Goal: Task Accomplishment & Management: Manage account settings

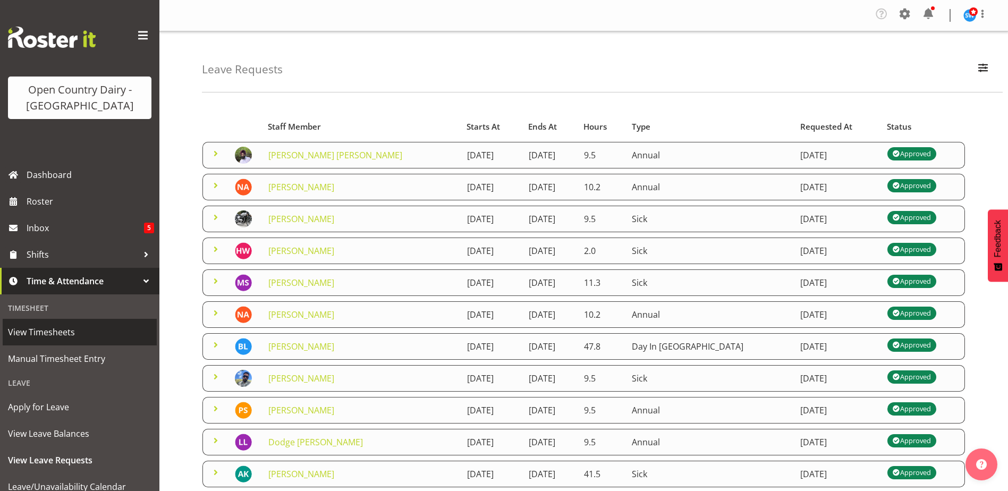
click at [53, 342] on link "View Timesheets" at bounding box center [80, 332] width 154 height 27
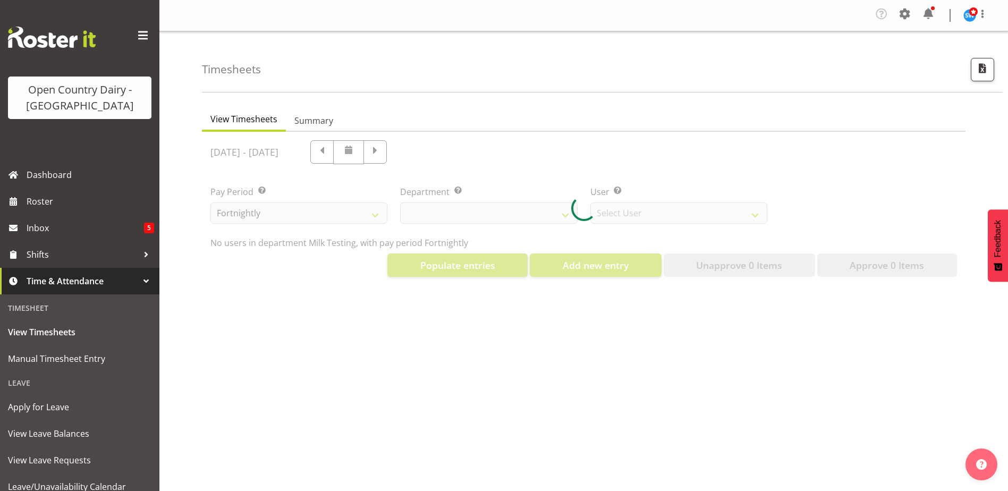
select select "733"
select select "7414"
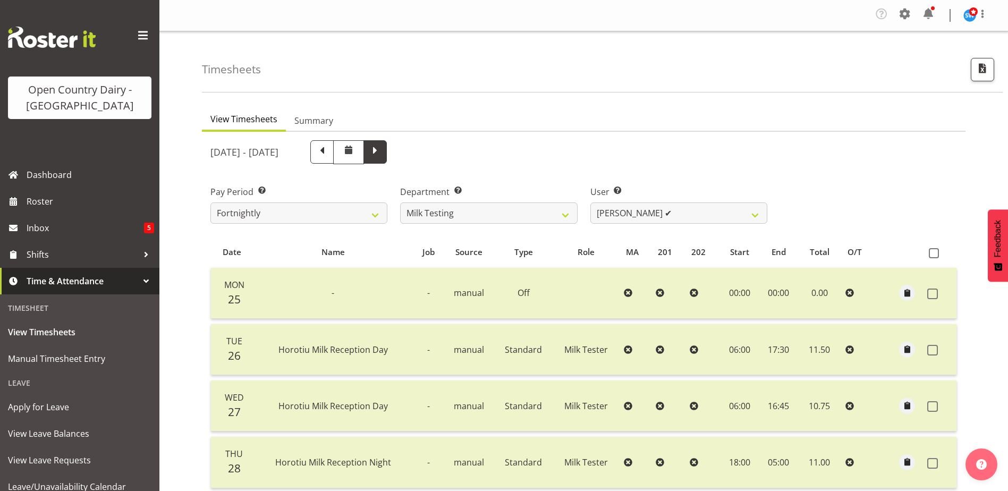
click at [382, 148] on span at bounding box center [375, 151] width 14 height 14
select select
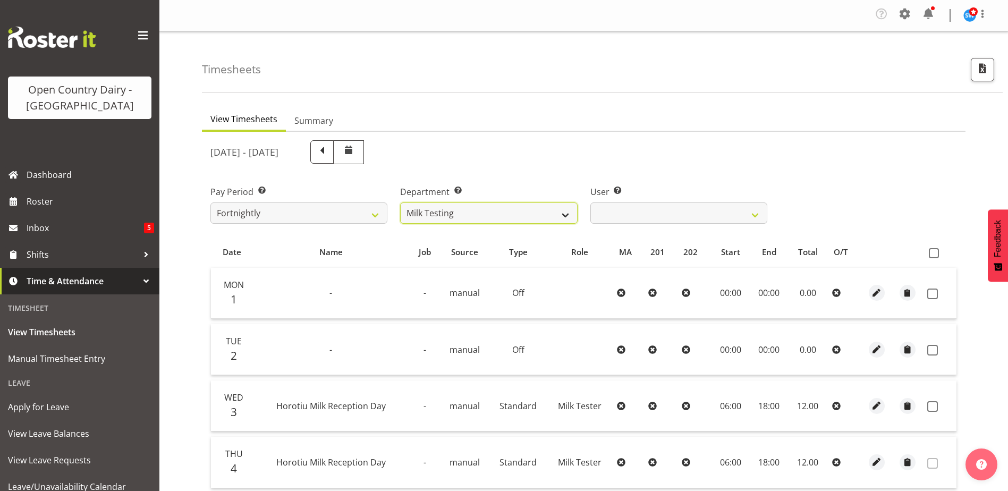
click at [564, 216] on select "701 702 703 704 705 706 707 708 709 710 711 712 713 714 715 716 717 718 719 720" at bounding box center [488, 212] width 177 height 21
select select "875"
click at [400, 202] on select "701 702 703 704 705 706 707 708 709 710 711 712 713 714 715 716 717 718 719 720" at bounding box center [488, 212] width 177 height 21
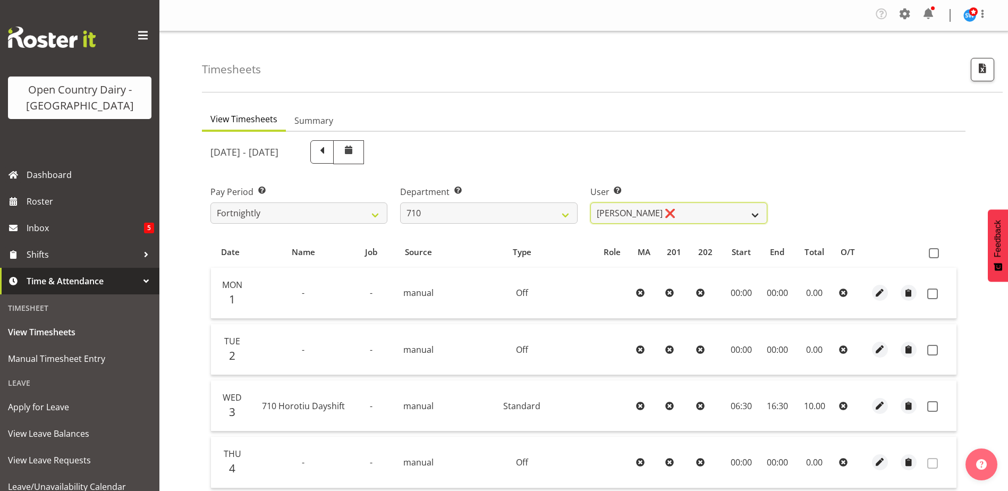
click at [625, 218] on select "Dean Chapman ❌ George Megchelse ❌ Kris Gambhir ❌ Richie Epere ❌" at bounding box center [678, 212] width 177 height 21
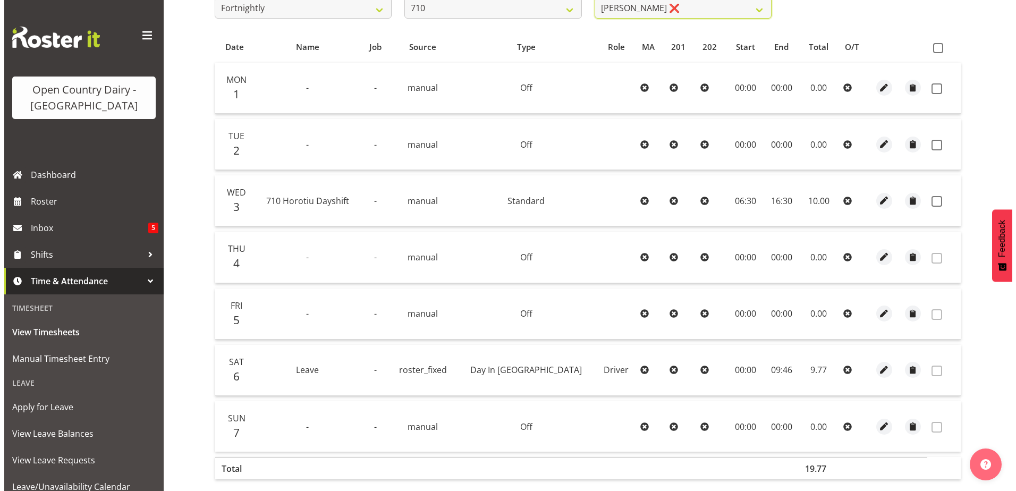
scroll to position [213, 0]
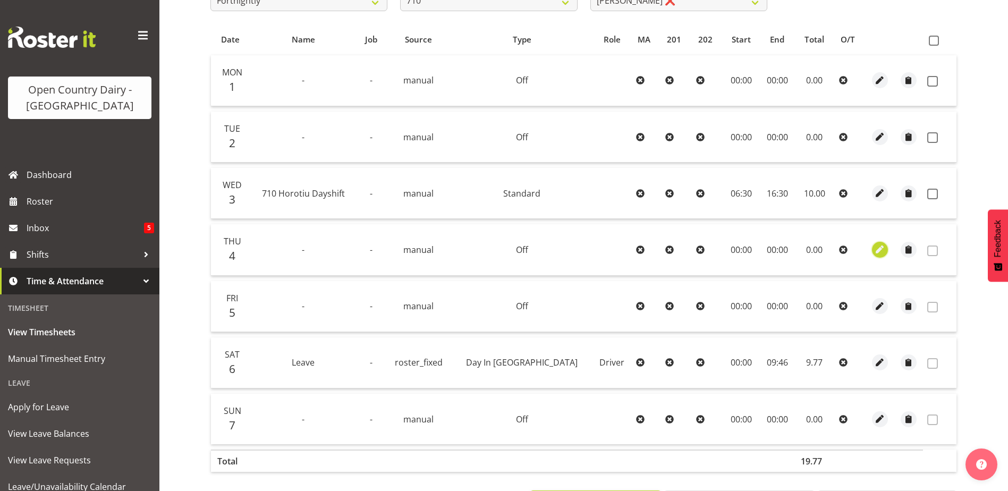
click at [875, 252] on span "button" at bounding box center [880, 249] width 12 height 12
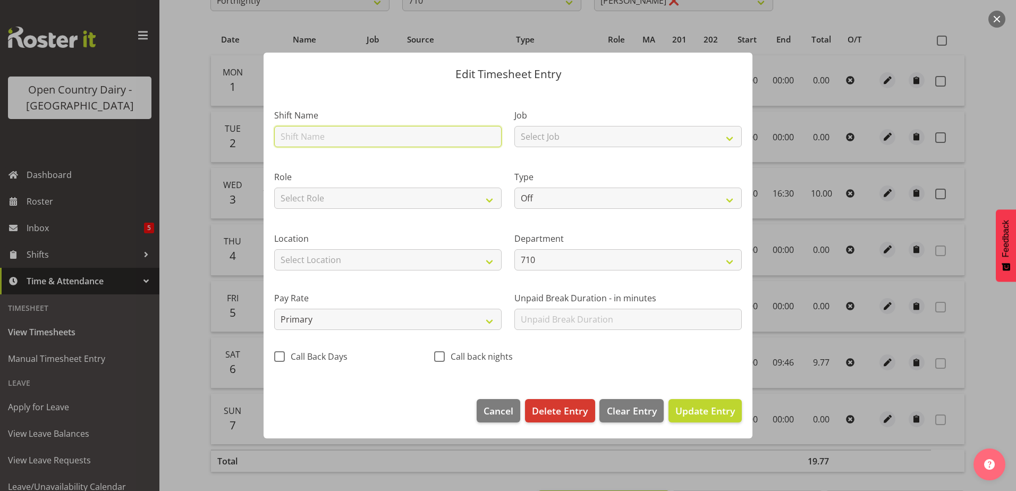
click at [342, 137] on input "text" at bounding box center [387, 136] width 227 height 21
type input "710 Horotiu Dayshift"
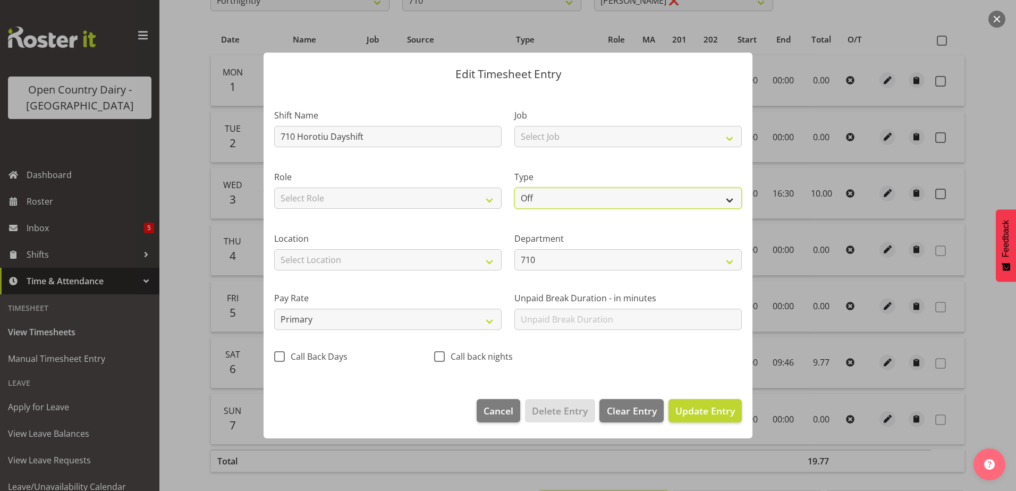
click at [539, 198] on select "Off Standard Public Holiday Public Holiday (Worked) Day In Lieu Annual Leave Si…" at bounding box center [627, 198] width 227 height 21
select select "Standard"
click at [514, 188] on select "Off Standard Public Holiday Public Holiday (Worked) Day In Lieu Annual Leave Si…" at bounding box center [627, 198] width 227 height 21
select select "8"
select select "2025"
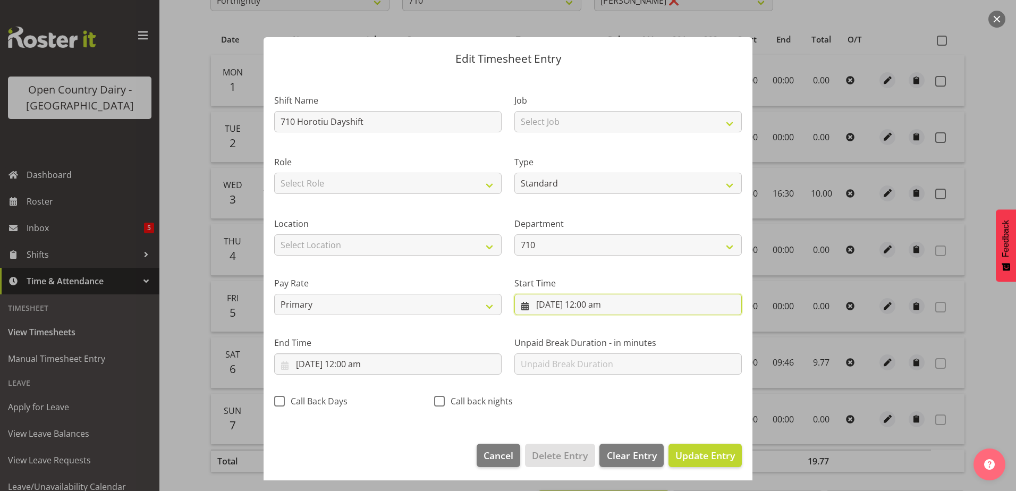
click at [552, 299] on input "4/09/2025, 12:00 am" at bounding box center [627, 304] width 227 height 21
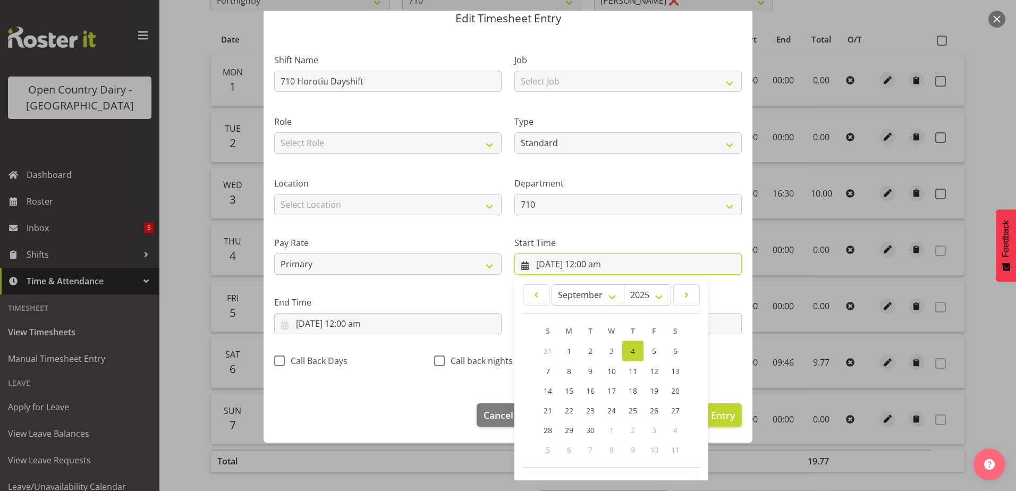
scroll to position [78, 0]
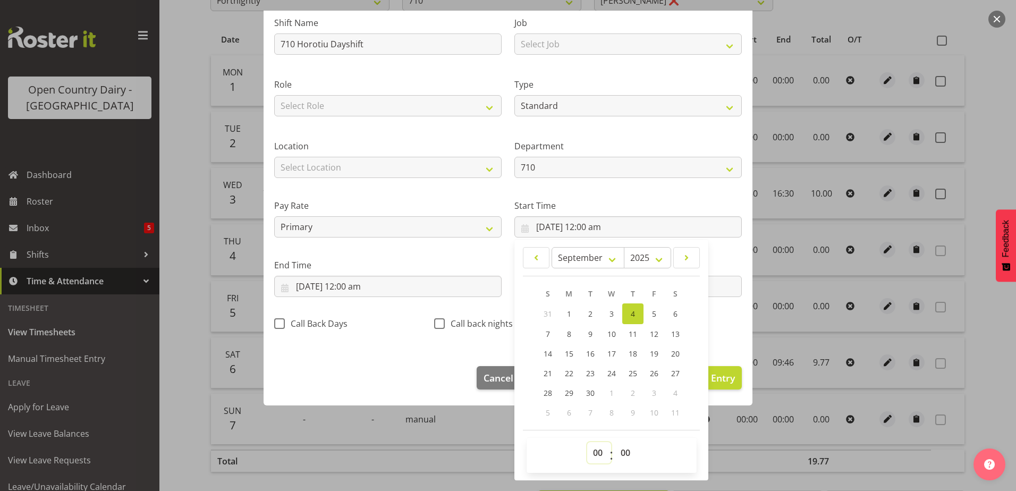
click at [595, 448] on select "00 01 02 03 04 05 06 07 08 09 10 11 12 13 14 15 16 17 18 19 20 21 22 23" at bounding box center [599, 452] width 24 height 21
select select "6"
click at [587, 442] on select "00 01 02 03 04 05 06 07 08 09 10 11 12 13 14 15 16 17 18 19 20 21 22 23" at bounding box center [599, 452] width 24 height 21
type input "4/09/2025, 6:00 am"
drag, startPoint x: 620, startPoint y: 448, endPoint x: 619, endPoint y: 443, distance: 5.3
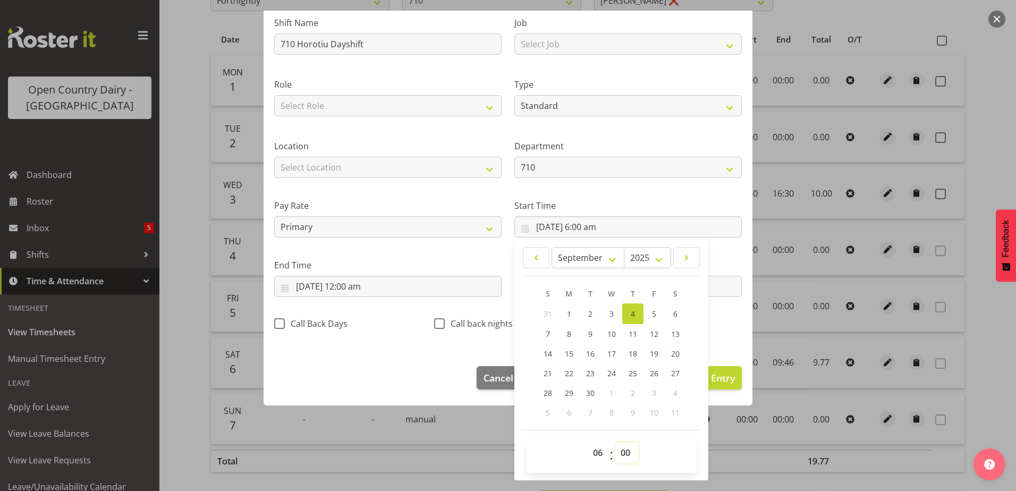
click at [620, 448] on select "00 01 02 03 04 05 06 07 08 09 10 11 12 13 14 15 16 17 18 19 20 21 22 23 24 25 2…" at bounding box center [627, 452] width 24 height 21
select select "30"
click at [615, 442] on select "00 01 02 03 04 05 06 07 08 09 10 11 12 13 14 15 16 17 18 19 20 21 22 23 24 25 2…" at bounding box center [627, 452] width 24 height 21
type input "4/09/2025, 6:30 am"
click at [330, 286] on input "4/09/2025, 12:00 am" at bounding box center [387, 286] width 227 height 21
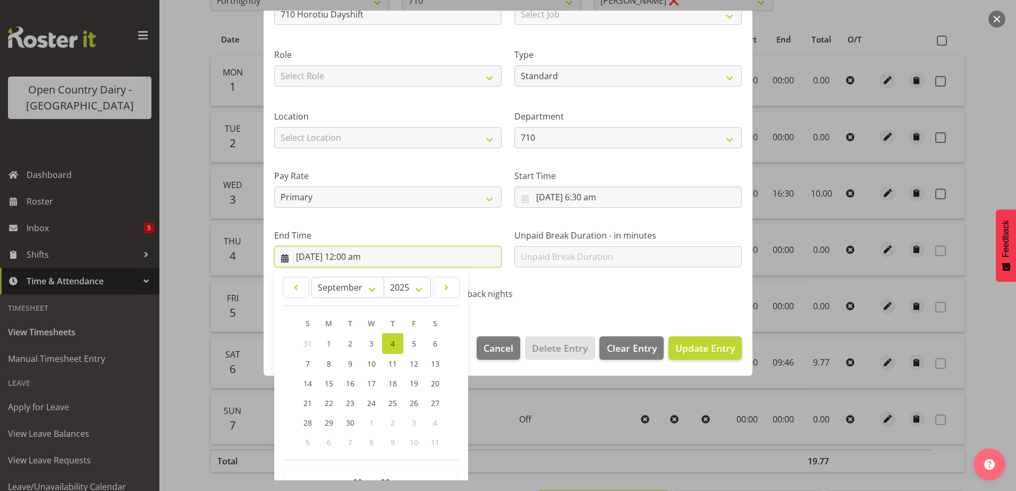
scroll to position [137, 0]
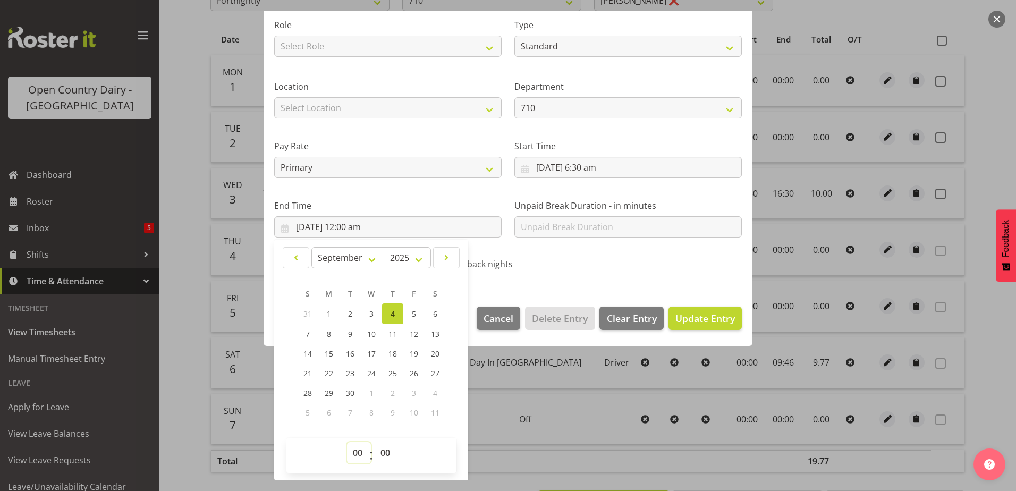
click at [363, 451] on select "00 01 02 03 04 05 06 07 08 09 10 11 12 13 14 15 16 17 18 19 20 21 22 23" at bounding box center [359, 452] width 24 height 21
select select "16"
click at [347, 442] on select "00 01 02 03 04 05 06 07 08 09 10 11 12 13 14 15 16 17 18 19 20 21 22 23" at bounding box center [359, 452] width 24 height 21
type input "4/09/2025, 4:00 pm"
drag, startPoint x: 385, startPoint y: 448, endPoint x: 385, endPoint y: 442, distance: 5.8
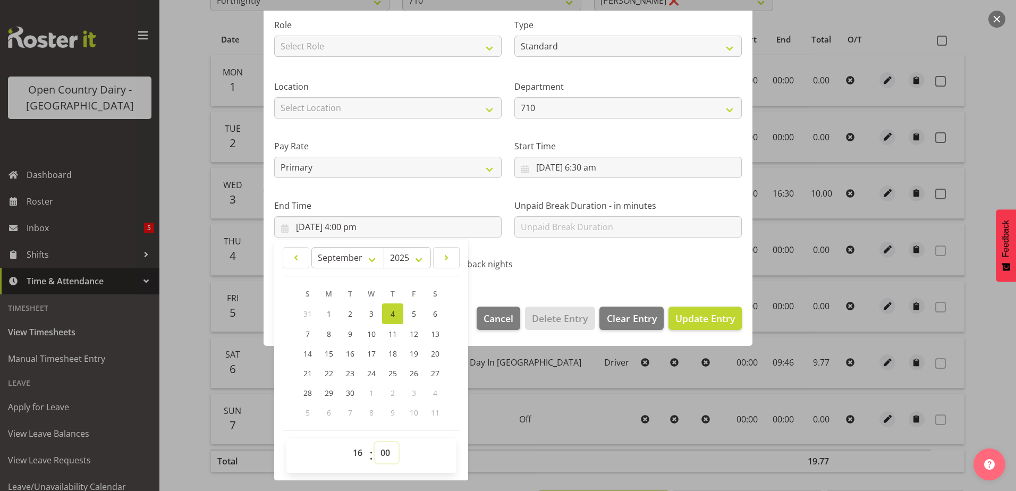
click at [385, 448] on select "00 01 02 03 04 05 06 07 08 09 10 11 12 13 14 15 16 17 18 19 20 21 22 23 24 25 2…" at bounding box center [387, 452] width 24 height 21
select select "30"
click at [375, 442] on select "00 01 02 03 04 05 06 07 08 09 10 11 12 13 14 15 16 17 18 19 20 21 22 23 24 25 2…" at bounding box center [387, 452] width 24 height 21
type input "4/09/2025, 4:30 pm"
click at [694, 330] on footer "Cancel Delete Entry Clear Entry Update Entry" at bounding box center [508, 321] width 489 height 50
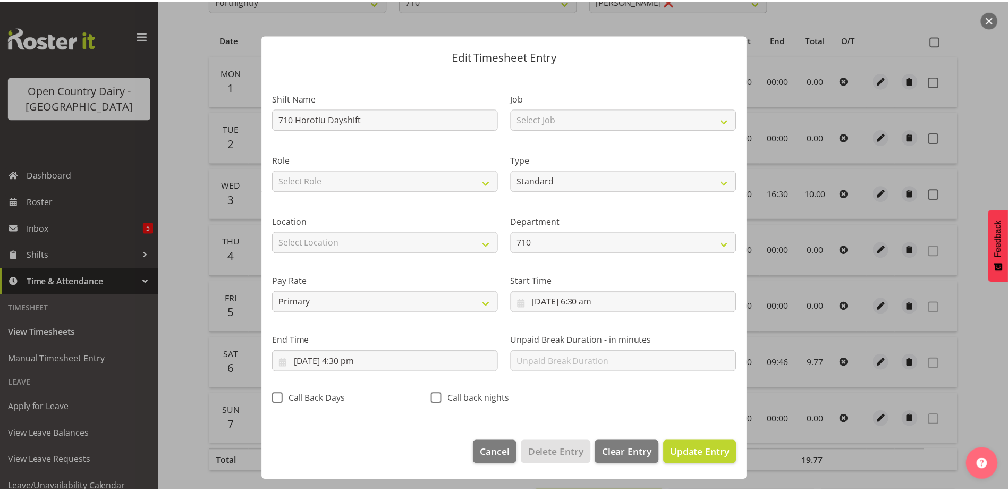
scroll to position [3, 0]
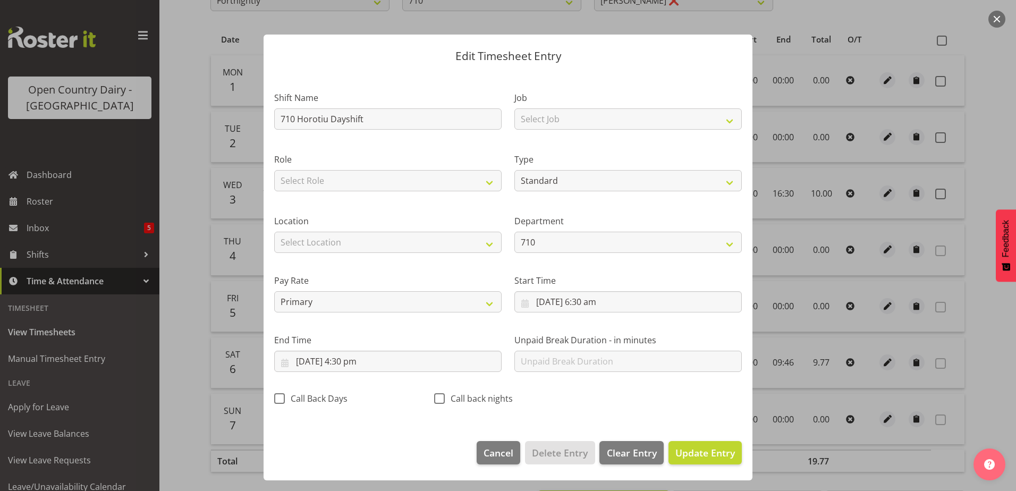
click at [695, 323] on div "Unpaid Break Duration - in minutes" at bounding box center [628, 349] width 240 height 60
click at [695, 458] on span "Update Entry" at bounding box center [706, 452] width 60 height 13
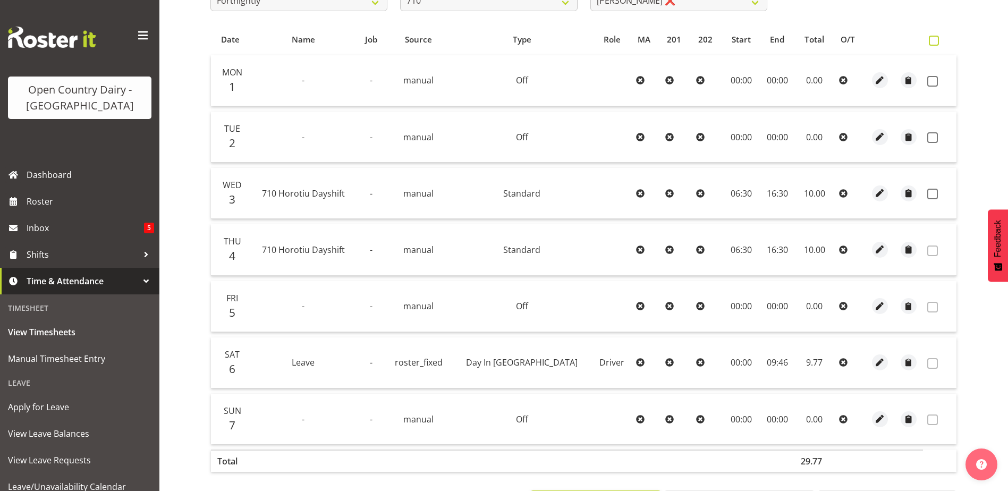
click at [931, 41] on span at bounding box center [934, 41] width 10 height 10
click at [931, 41] on input "checkbox" at bounding box center [932, 40] width 7 height 7
checkbox input "true"
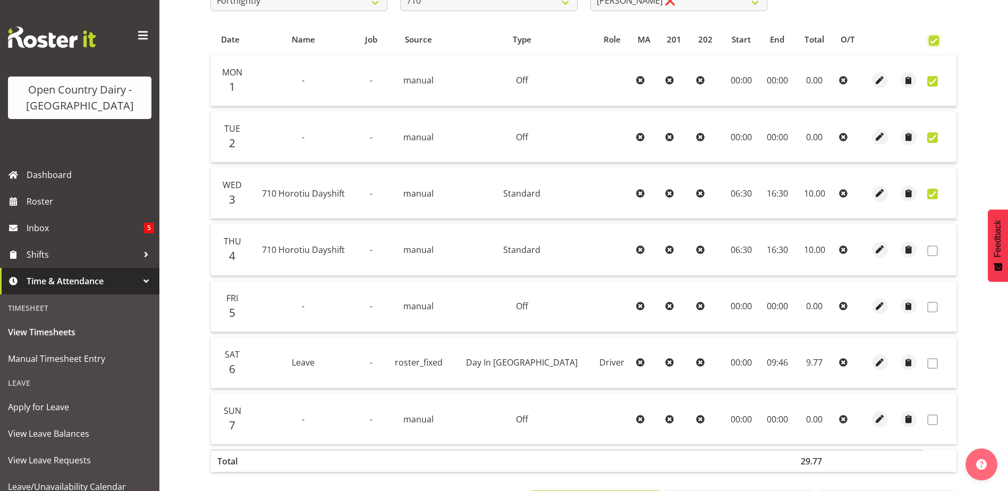
checkbox input "true"
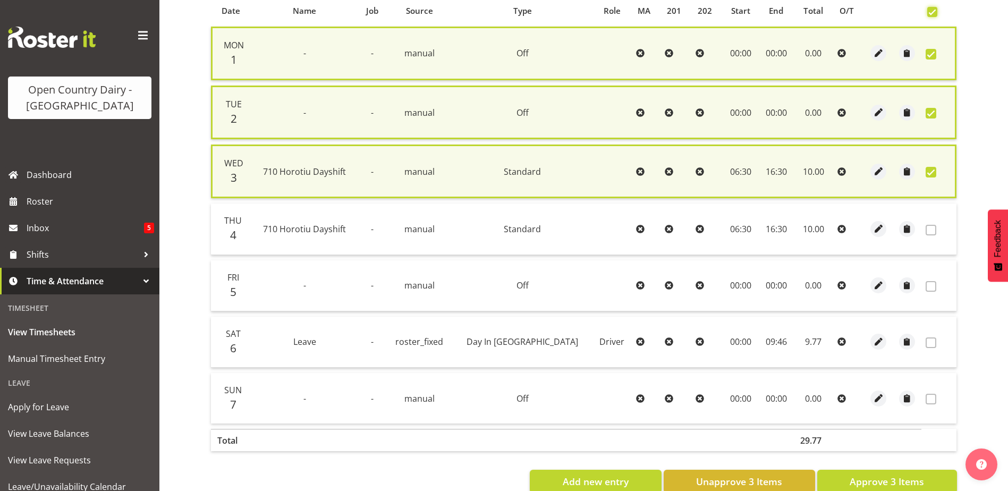
scroll to position [268, 0]
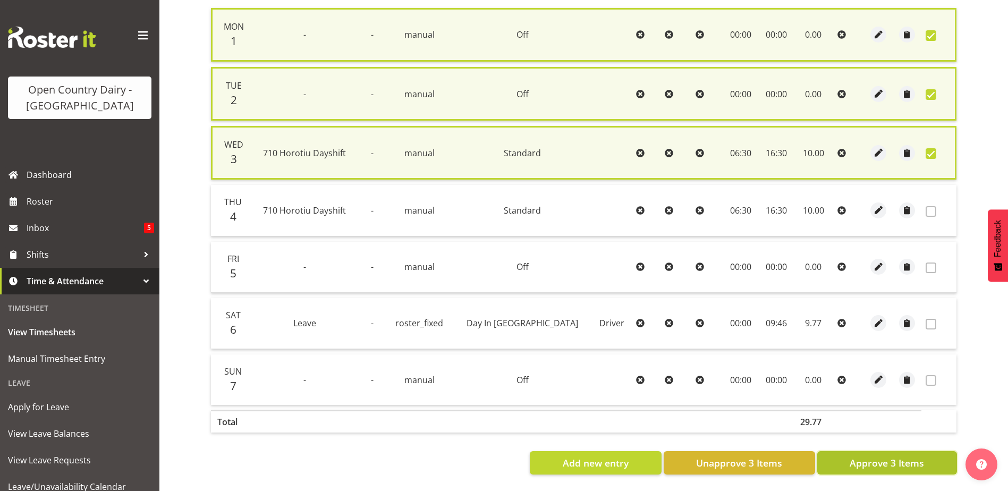
click at [890, 456] on span "Approve 3 Items" at bounding box center [887, 463] width 74 height 14
checkbox input "false"
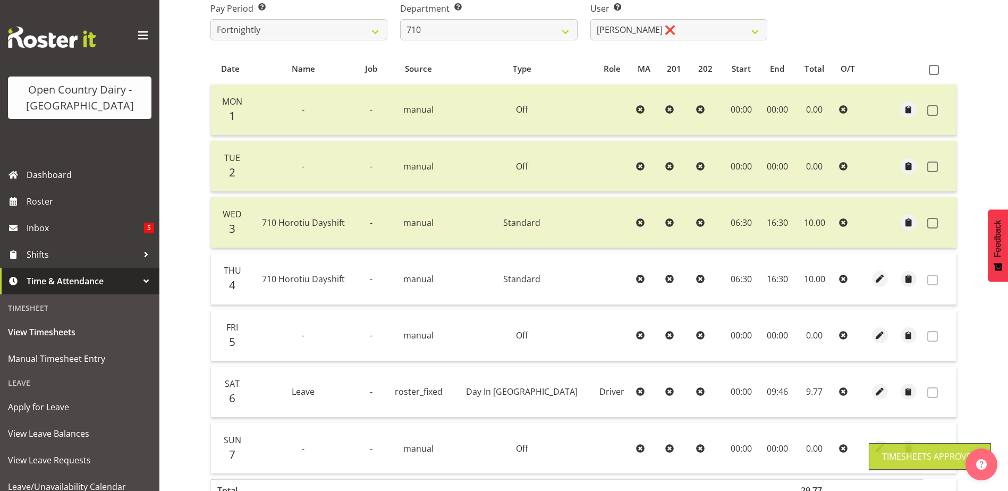
scroll to position [0, 0]
